Goal: Task Accomplishment & Management: Use online tool/utility

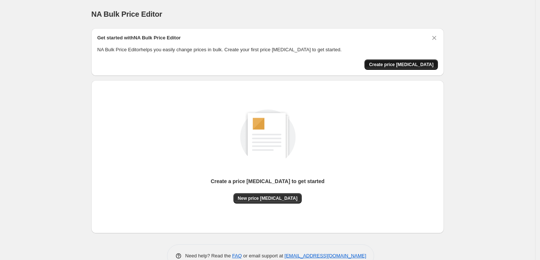
click at [432, 66] on span "Create price [MEDICAL_DATA]" at bounding box center [401, 65] width 65 height 6
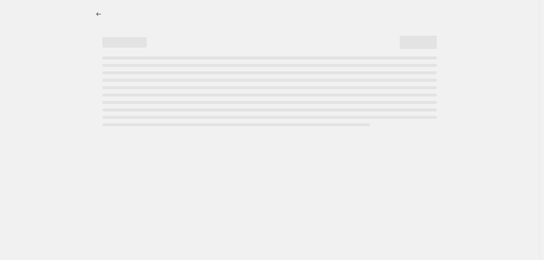
select select "percentage"
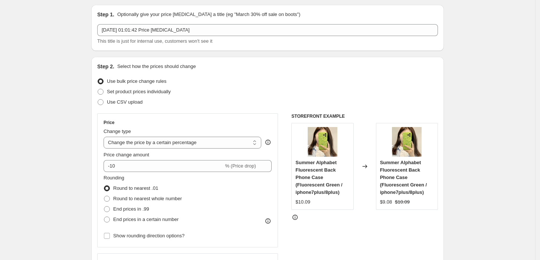
scroll to position [25, 0]
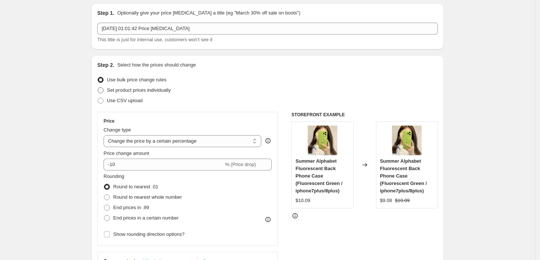
click at [104, 89] on span at bounding box center [101, 90] width 6 height 6
click at [98, 88] on input "Set product prices individually" at bounding box center [98, 87] width 0 height 0
radio input "true"
click at [104, 89] on span at bounding box center [101, 90] width 6 height 6
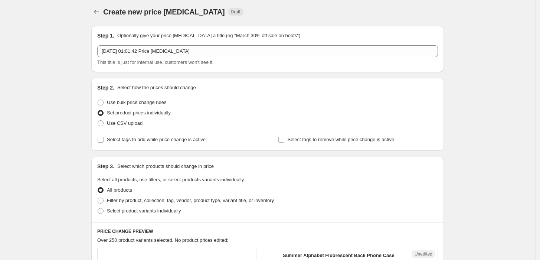
scroll to position [0, 0]
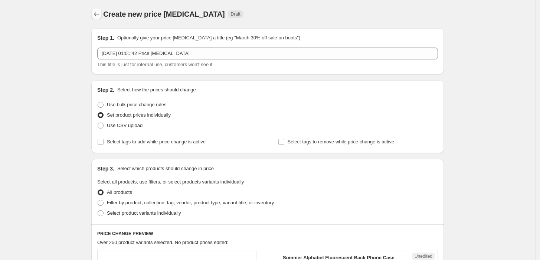
click at [98, 16] on icon "Price change jobs" at bounding box center [96, 13] width 7 height 7
